Goal: Task Accomplishment & Management: Manage account settings

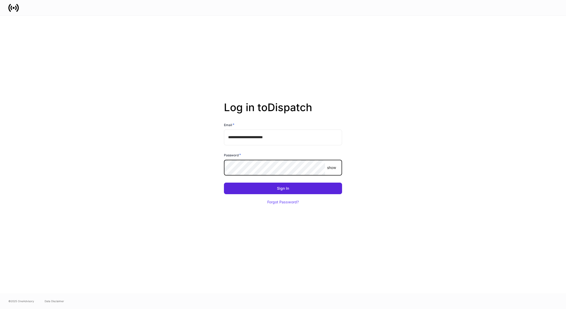
click at [224, 182] on button "Sign In" at bounding box center [283, 188] width 118 height 12
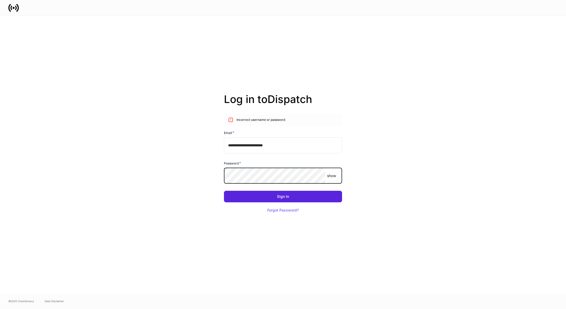
click at [224, 190] on button "Sign In" at bounding box center [283, 196] width 118 height 12
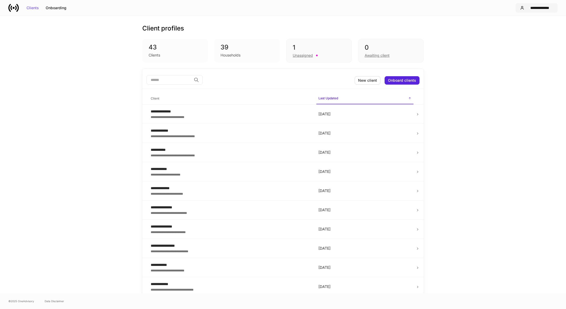
click at [543, 4] on button "**********" at bounding box center [536, 7] width 42 height 9
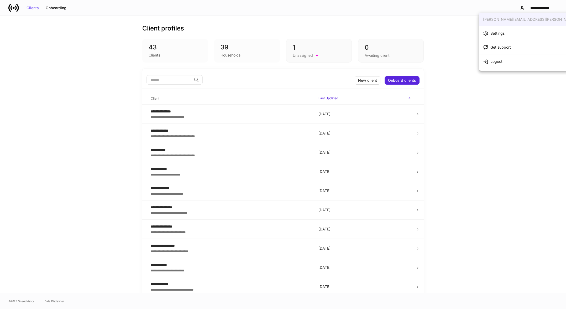
click at [502, 37] on li "Settings" at bounding box center [545, 33] width 132 height 14
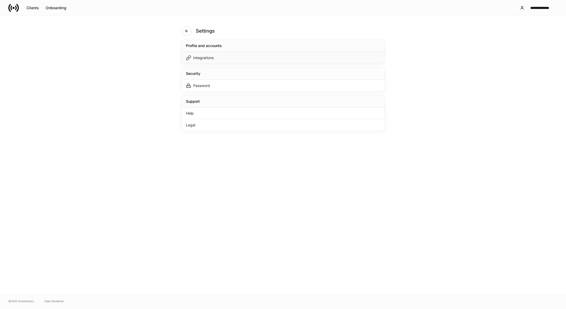
click at [209, 56] on div "Integrations" at bounding box center [203, 57] width 20 height 5
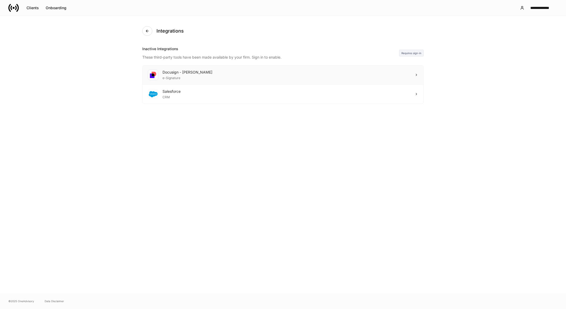
click at [193, 75] on div "e-Signature" at bounding box center [187, 77] width 50 height 5
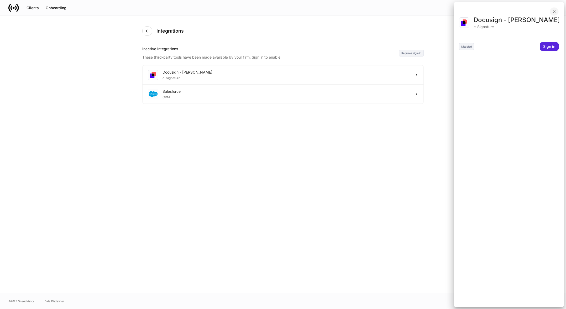
click at [555, 10] on icon "button" at bounding box center [554, 11] width 4 height 4
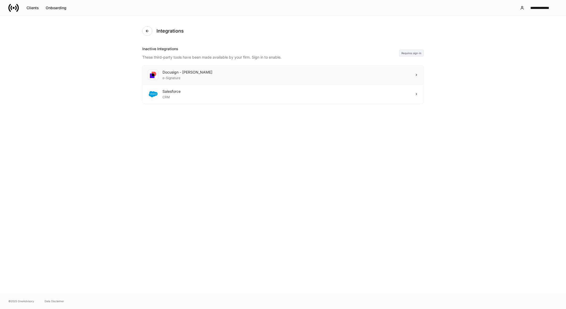
click at [415, 74] on icon at bounding box center [416, 75] width 4 height 4
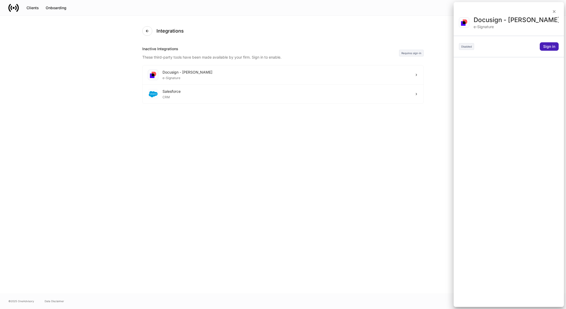
click at [547, 47] on div "Sign in" at bounding box center [549, 47] width 12 height 4
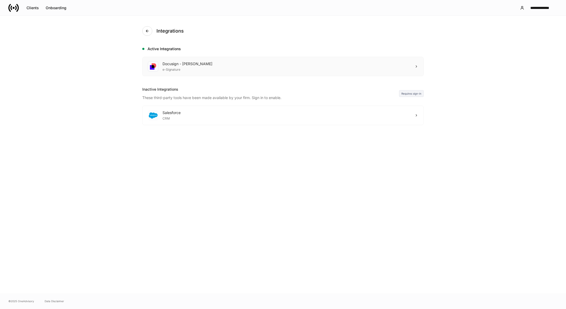
click at [368, 64] on div "Docusign - Schwab e-Signature" at bounding box center [282, 66] width 281 height 19
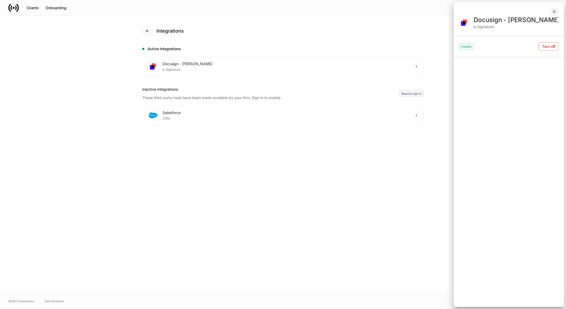
click at [555, 12] on icon "button" at bounding box center [554, 11] width 4 height 4
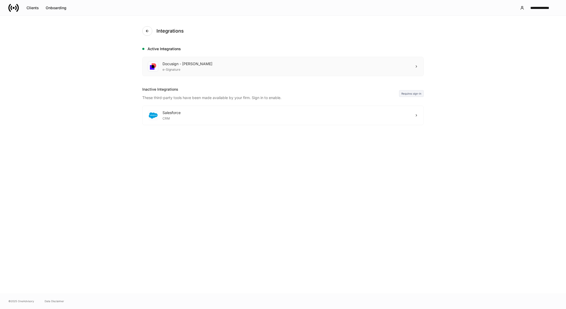
click at [286, 66] on div "Docusign - Schwab e-Signature" at bounding box center [282, 66] width 281 height 19
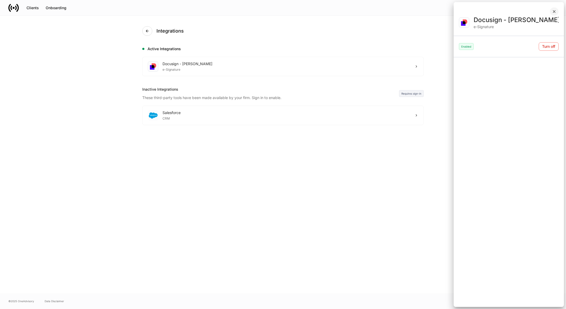
click at [553, 9] on icon "button" at bounding box center [554, 11] width 4 height 4
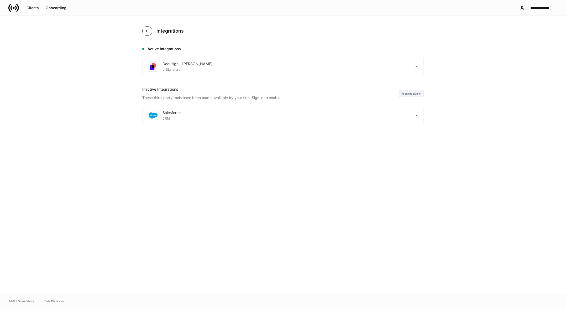
click at [148, 29] on icon "button" at bounding box center [147, 31] width 4 height 4
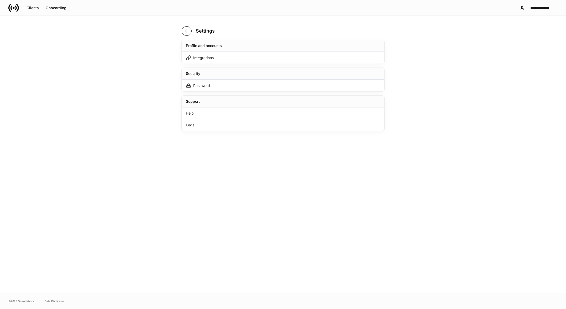
click at [184, 30] on icon "button" at bounding box center [186, 31] width 4 height 4
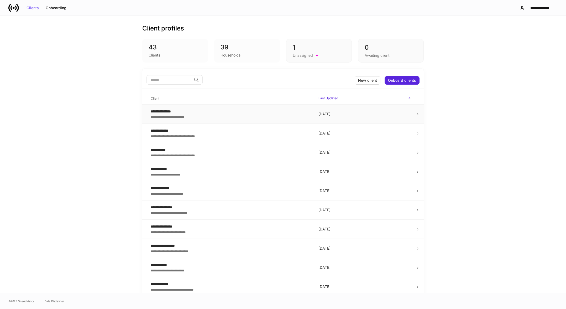
click at [170, 110] on div "**********" at bounding box center [230, 111] width 159 height 5
click at [177, 49] on div "43" at bounding box center [174, 47] width 53 height 8
click at [155, 50] on div "43" at bounding box center [174, 47] width 53 height 8
drag, startPoint x: 233, startPoint y: 47, endPoint x: 284, endPoint y: 45, distance: 50.7
click at [237, 47] on div "39" at bounding box center [246, 47] width 53 height 8
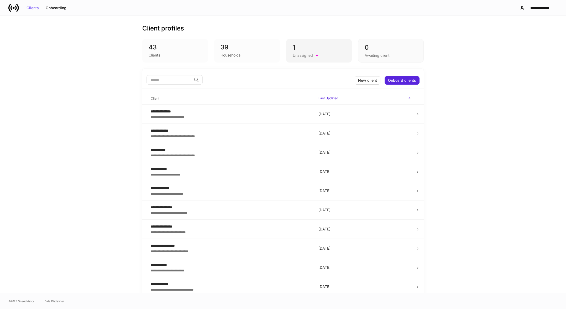
click at [307, 54] on div "Unassigned" at bounding box center [303, 55] width 20 height 5
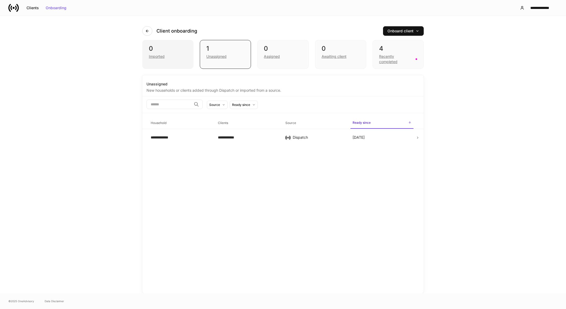
click at [175, 51] on div "0" at bounding box center [168, 48] width 38 height 8
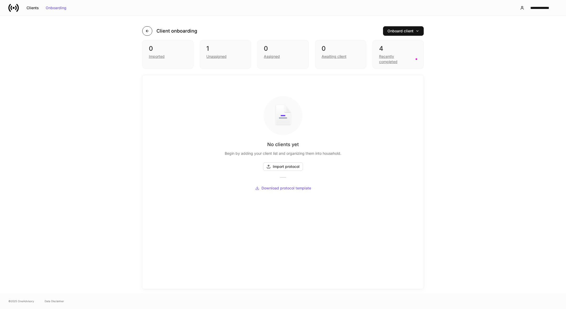
click at [145, 29] on button "button" at bounding box center [147, 30] width 10 height 9
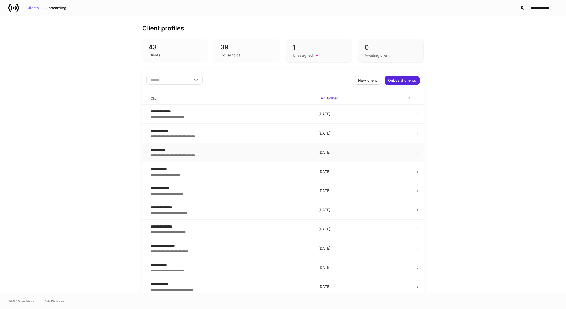
click at [169, 151] on div "**********" at bounding box center [230, 149] width 159 height 5
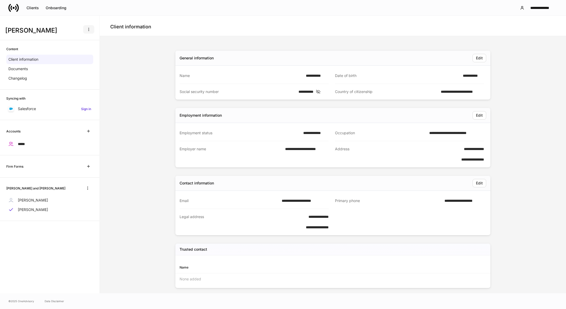
click at [89, 30] on icon "button" at bounding box center [89, 29] width 4 height 4
click at [200, 25] on div at bounding box center [283, 154] width 566 height 309
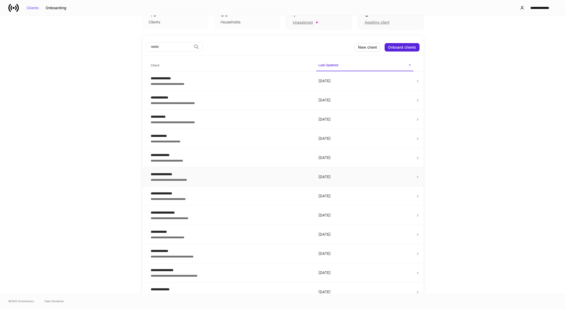
scroll to position [34, 0]
click at [168, 251] on div "**********" at bounding box center [230, 249] width 159 height 5
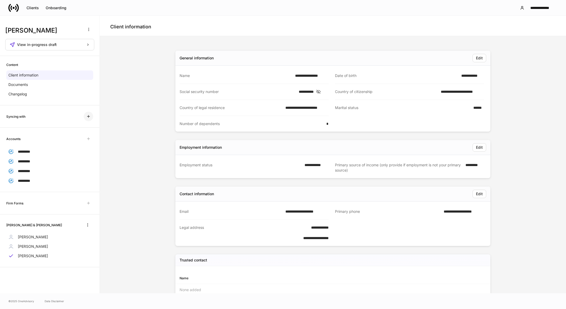
click at [89, 116] on icon "button" at bounding box center [88, 116] width 2 height 2
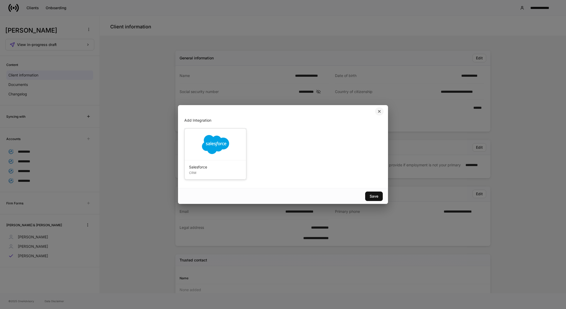
click at [378, 110] on icon "button" at bounding box center [379, 111] width 2 height 2
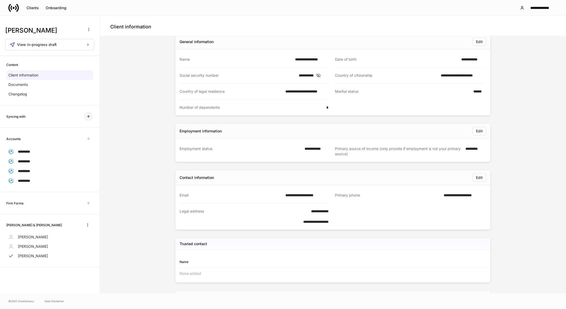
scroll to position [17, 0]
